Goal: Transaction & Acquisition: Download file/media

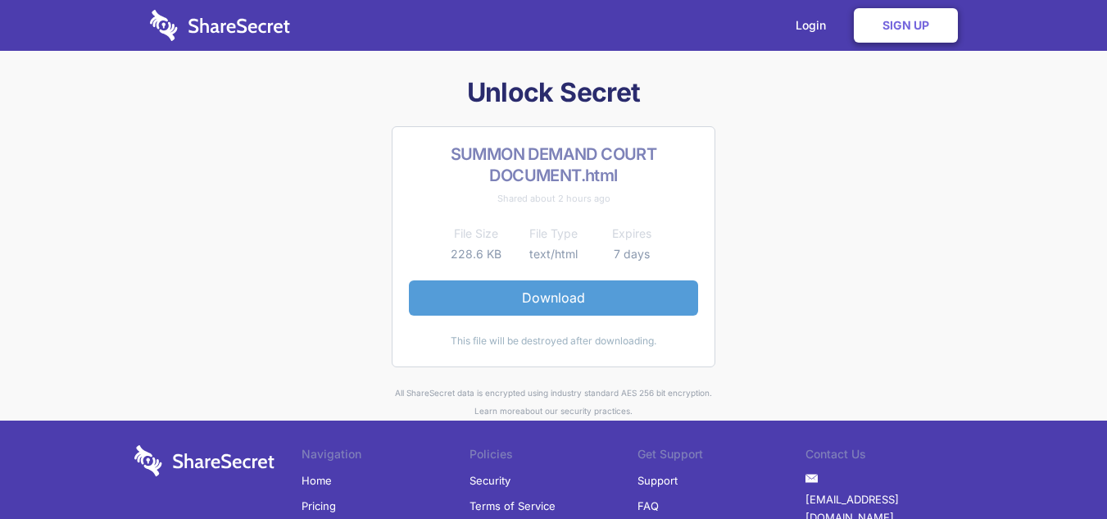
click at [553, 297] on link "Download" at bounding box center [553, 297] width 289 height 34
click at [547, 290] on link "Download" at bounding box center [553, 297] width 289 height 34
click at [590, 303] on link "Download" at bounding box center [553, 297] width 289 height 34
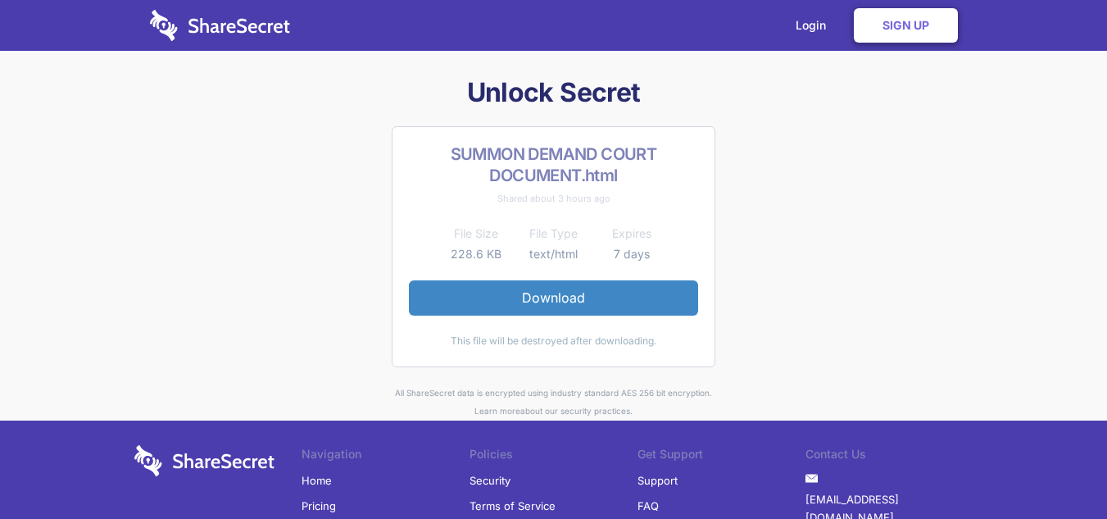
click at [1015, 194] on div "Unlock Secret SUMMON DEMAND COURT DOCUMENT.html Shared about 3 hours ago File S…" at bounding box center [553, 367] width 1107 height 585
